Goal: Task Accomplishment & Management: Complete application form

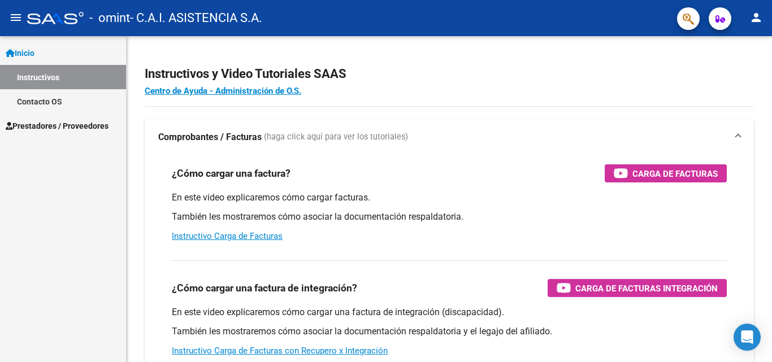
click at [754, 19] on mat-icon "person" at bounding box center [756, 18] width 14 height 14
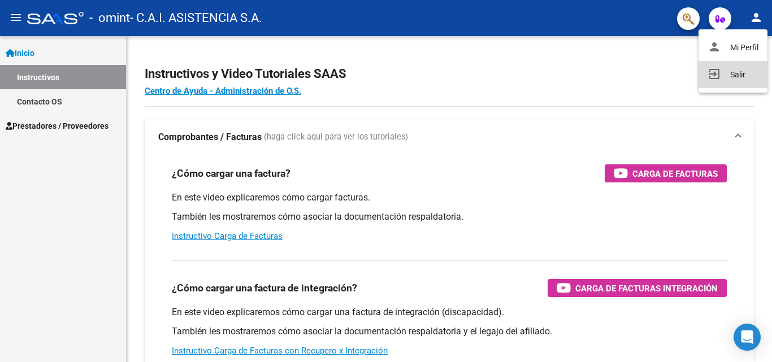
click at [719, 75] on button "exit_to_app Salir" at bounding box center [732, 74] width 69 height 27
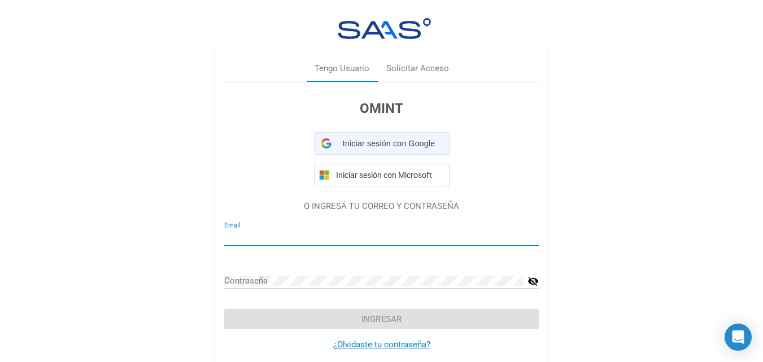
type input "denis.gimenez@centrocai.net"
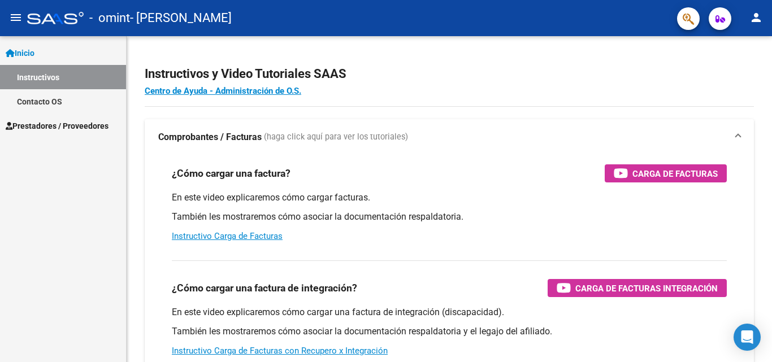
click at [64, 124] on span "Prestadores / Proveedores" at bounding box center [57, 126] width 103 height 12
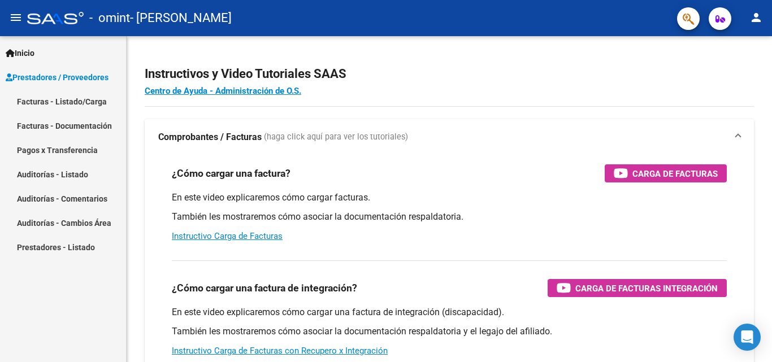
click at [66, 128] on link "Facturas - Documentación" at bounding box center [63, 126] width 126 height 24
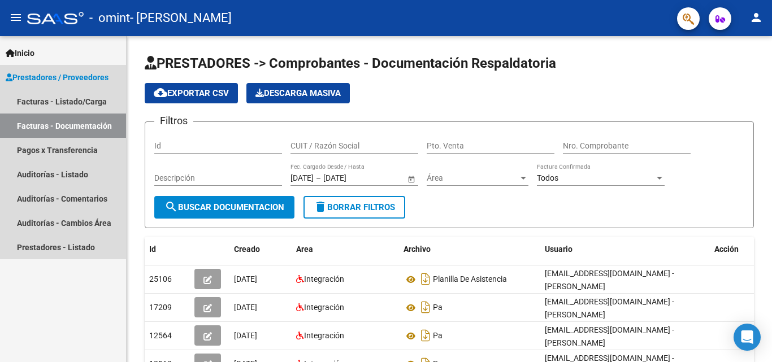
click at [57, 78] on span "Prestadores / Proveedores" at bounding box center [57, 77] width 103 height 12
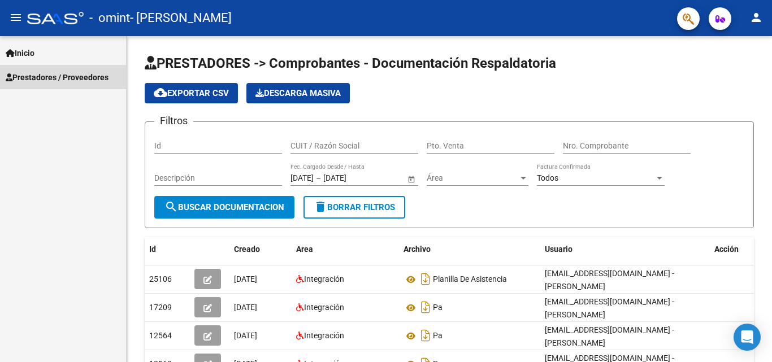
click at [57, 78] on span "Prestadores / Proveedores" at bounding box center [57, 77] width 103 height 12
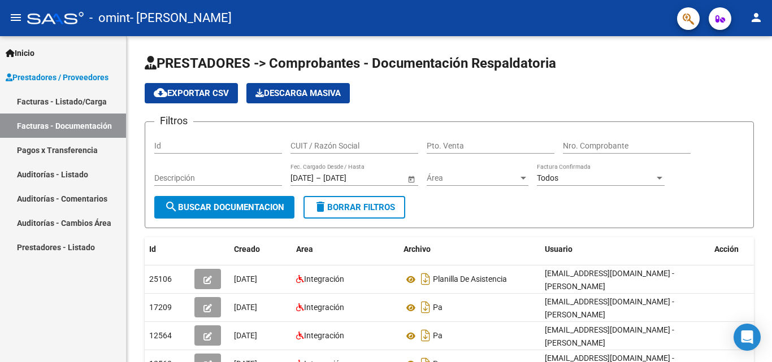
click at [58, 102] on link "Facturas - Listado/Carga" at bounding box center [63, 101] width 126 height 24
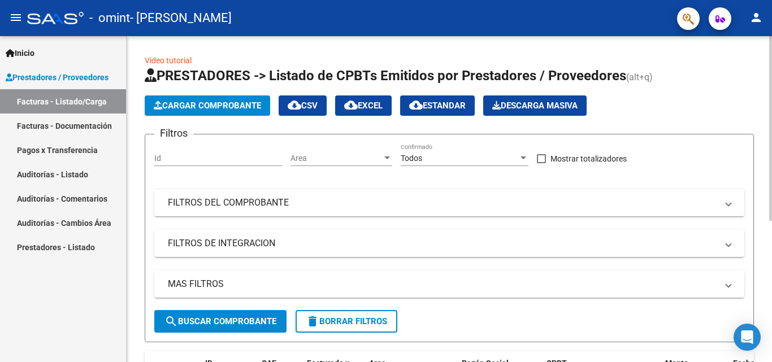
click at [229, 103] on span "Cargar Comprobante" at bounding box center [207, 106] width 107 height 10
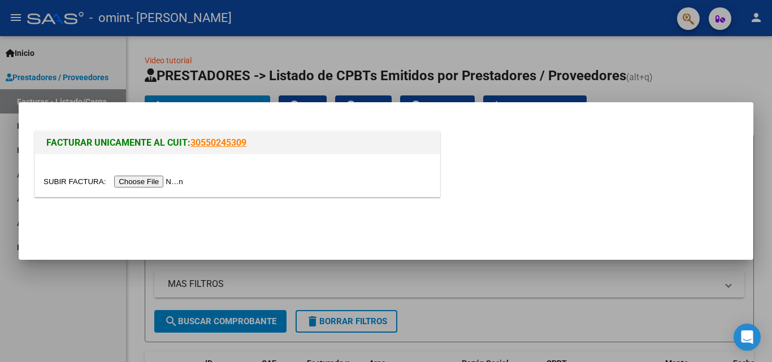
click at [164, 178] on input "file" at bounding box center [115, 182] width 143 height 12
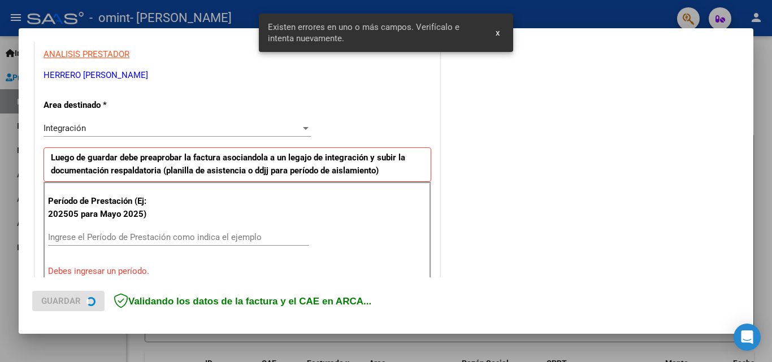
scroll to position [255, 0]
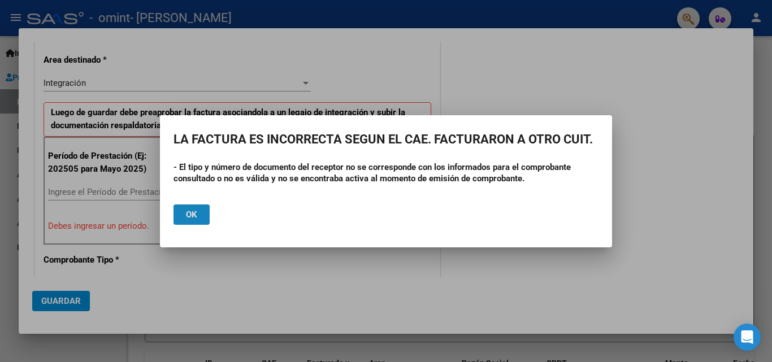
click at [193, 206] on button "Ok" at bounding box center [191, 215] width 36 height 20
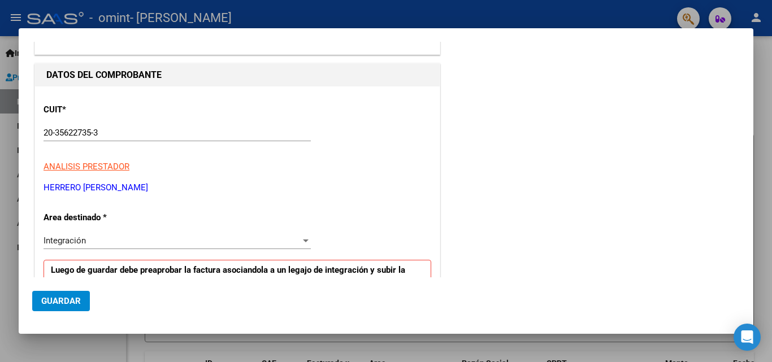
scroll to position [0, 0]
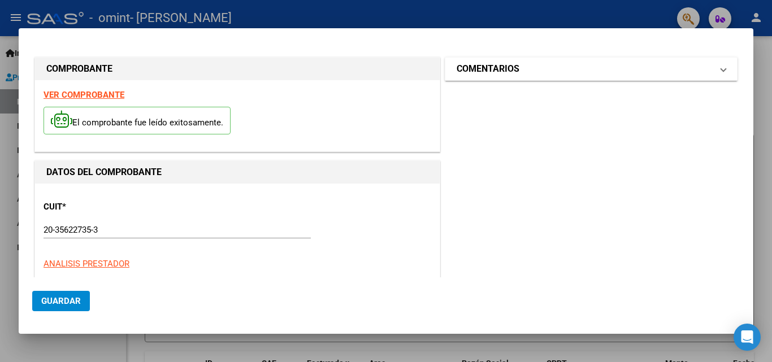
click at [559, 75] on mat-panel-title "COMENTARIOS" at bounding box center [584, 69] width 255 height 14
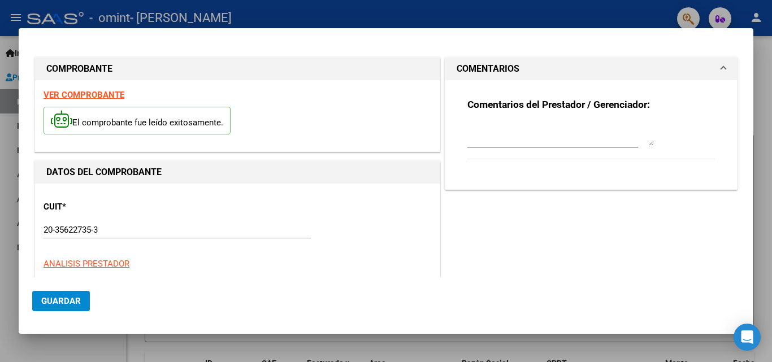
click at [559, 75] on mat-panel-title "COMENTARIOS" at bounding box center [584, 69] width 255 height 14
click at [92, 98] on strong "VER COMPROBANTE" at bounding box center [84, 95] width 81 height 10
click at [763, 54] on div at bounding box center [386, 181] width 772 height 362
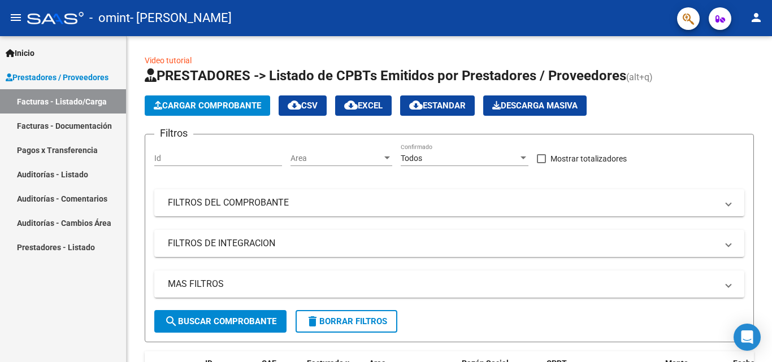
click at [62, 83] on span "Prestadores / Proveedores" at bounding box center [57, 77] width 103 height 12
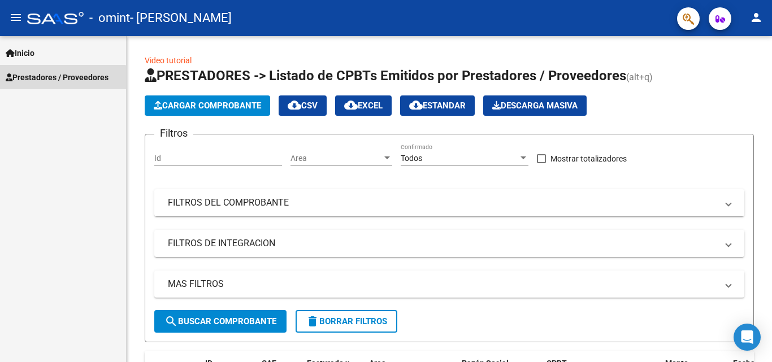
click at [62, 83] on span "Prestadores / Proveedores" at bounding box center [57, 77] width 103 height 12
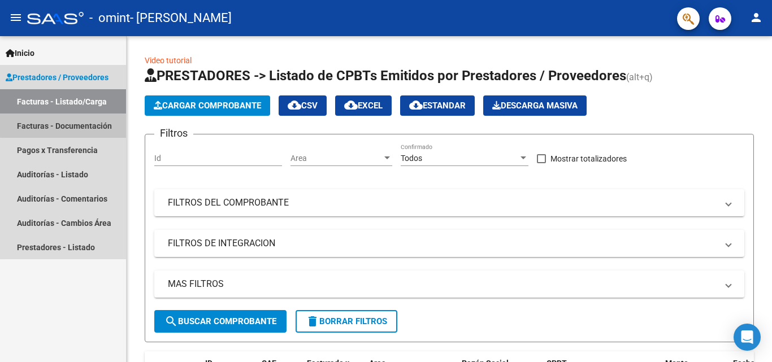
click at [64, 123] on link "Facturas - Documentación" at bounding box center [63, 126] width 126 height 24
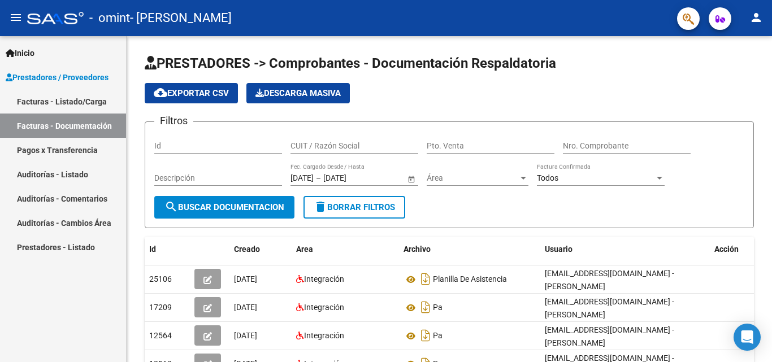
click at [75, 128] on link "Facturas - Documentación" at bounding box center [63, 126] width 126 height 24
click at [81, 109] on link "Facturas - Listado/Carga" at bounding box center [63, 101] width 126 height 24
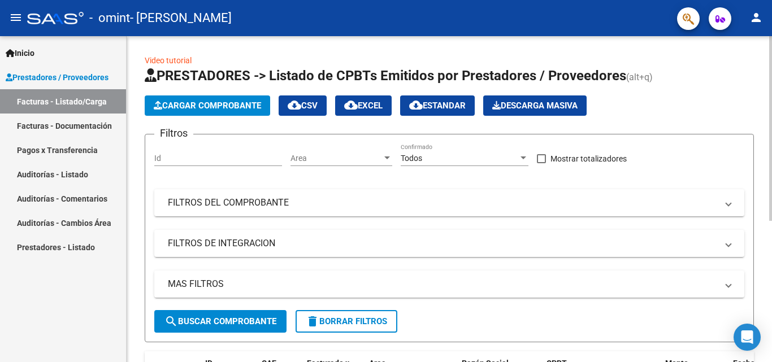
click at [241, 109] on span "Cargar Comprobante" at bounding box center [207, 106] width 107 height 10
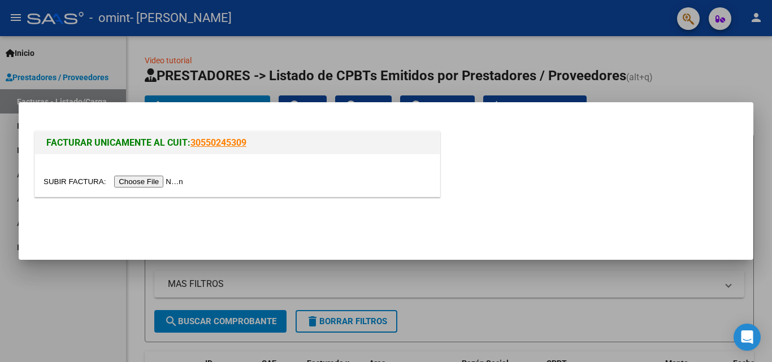
drag, startPoint x: 43, startPoint y: 140, endPoint x: 274, endPoint y: 144, distance: 230.6
click at [274, 144] on div "FACTURAR UNICAMENTE AL CUIT: 30550245309" at bounding box center [237, 143] width 405 height 23
copy h1 "FACTURAR UNICAMENTE AL CUIT: 30550245309"
